Goal: Ask a question

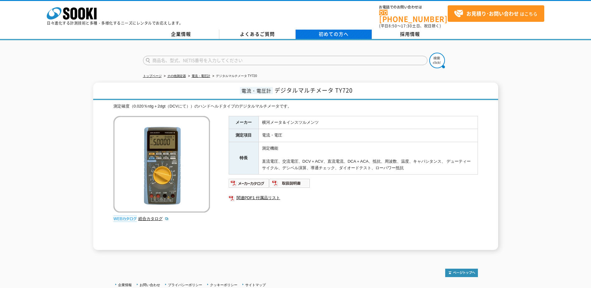
click at [346, 31] on span "初めての方へ" at bounding box center [334, 34] width 30 height 7
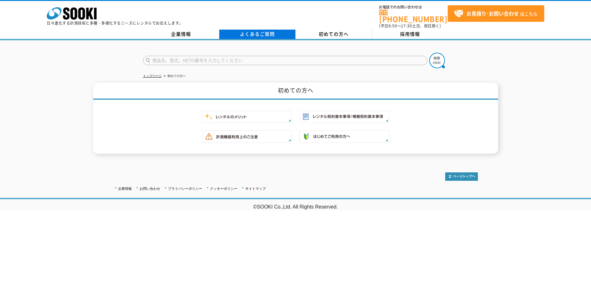
click at [266, 32] on link "よくあるご質問" at bounding box center [257, 34] width 76 height 9
drag, startPoint x: 429, startPoint y: 58, endPoint x: 426, endPoint y: 58, distance: 3.4
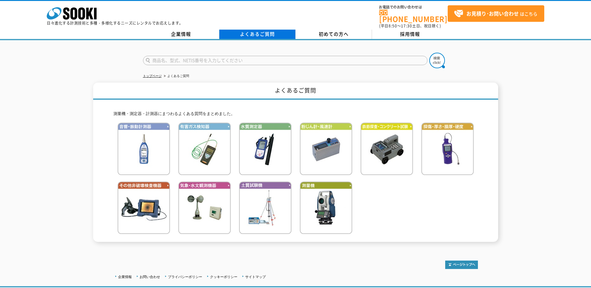
click at [261, 30] on link "よくあるご質問" at bounding box center [257, 34] width 76 height 9
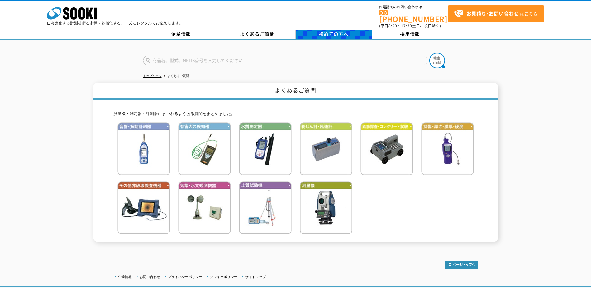
click at [317, 33] on link "初めての方へ" at bounding box center [334, 34] width 76 height 9
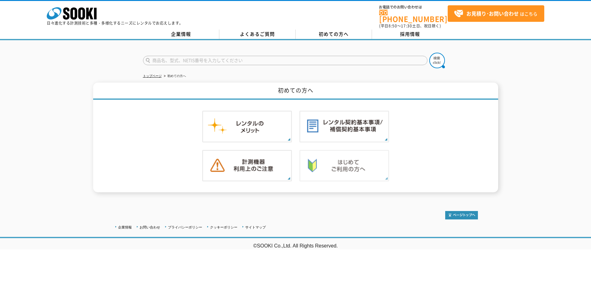
click at [321, 151] on img at bounding box center [345, 166] width 90 height 32
click at [276, 118] on img at bounding box center [247, 127] width 90 height 32
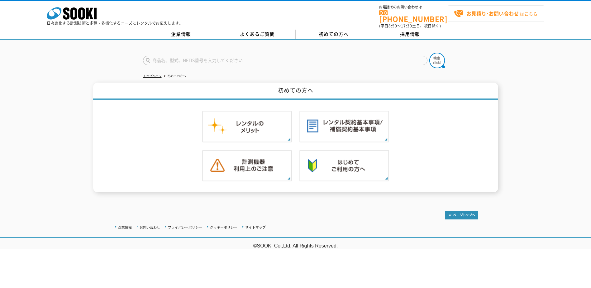
click at [466, 18] on span "お見積り･お問い合わせ はこちら" at bounding box center [496, 13] width 84 height 9
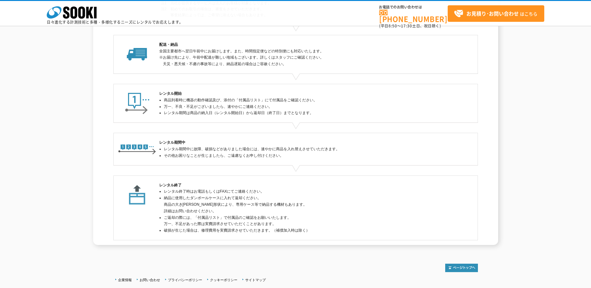
scroll to position [125, 0]
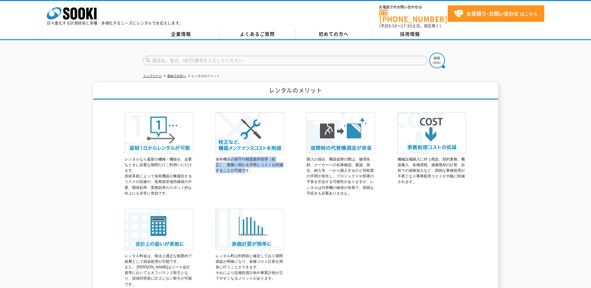
drag, startPoint x: 229, startPoint y: 158, endPoint x: 248, endPoint y: 175, distance: 25.8
click at [248, 175] on div "保有機器の保守や精度維持管理（校正）、廃棄に関わる手間とコストを削減することが可能です。" at bounding box center [250, 152] width 69 height 87
drag, startPoint x: 248, startPoint y: 175, endPoint x: 322, endPoint y: 181, distance: 73.8
click at [322, 181] on p "購入の場合、機器故障の際は、修理依頼、メーカーへの在庫確認、稟議、発注、納入等、一から購入するのと同程度の手間が発生し、プロジェクトや部署の予算を圧迫する可能…" at bounding box center [341, 176] width 69 height 40
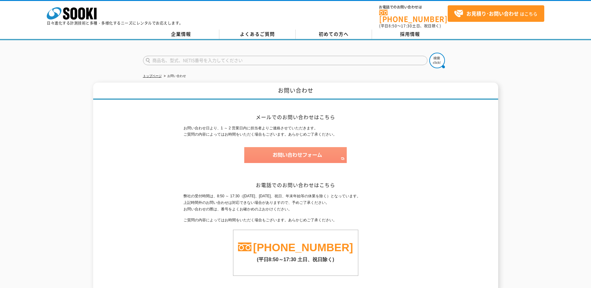
click at [309, 153] on img at bounding box center [295, 155] width 103 height 16
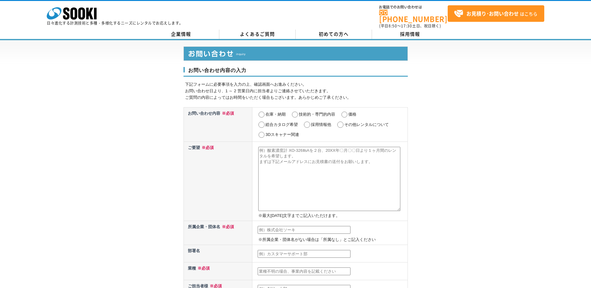
click at [340, 122] on input "その他レンタルについて" at bounding box center [341, 125] width 8 height 6
radio input "true"
click at [352, 112] on label "価格" at bounding box center [352, 114] width 8 height 5
click at [348, 112] on input "価格" at bounding box center [345, 115] width 8 height 6
radio input "true"
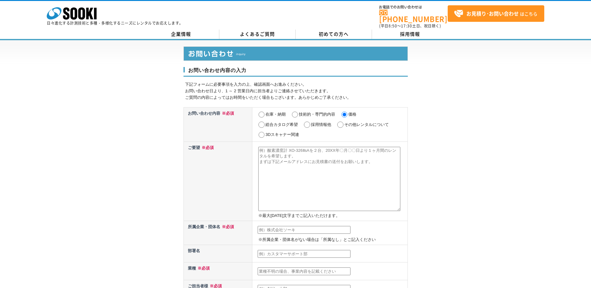
click at [344, 122] on input "その他レンタルについて" at bounding box center [341, 125] width 8 height 6
radio input "true"
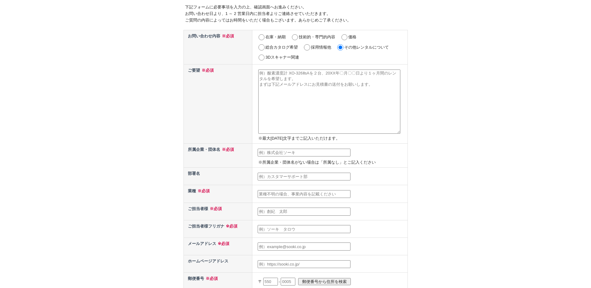
scroll to position [31, 0]
